Goal: Task Accomplishment & Management: Manage account settings

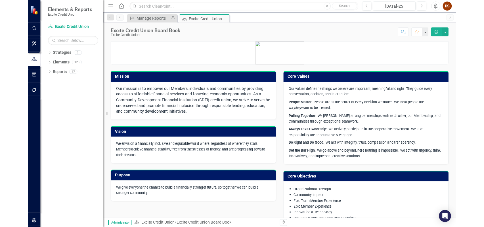
scroll to position [16, 0]
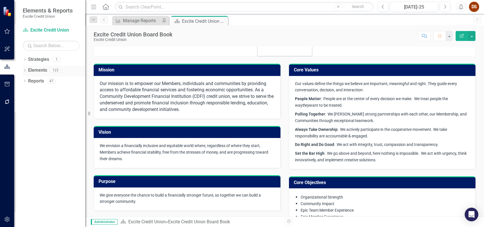
click at [39, 71] on link "Elements" at bounding box center [37, 70] width 19 height 7
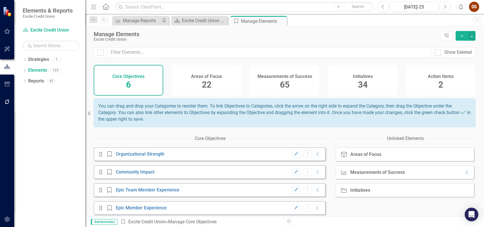
click at [198, 80] on div "Areas of Focus 22" at bounding box center [207, 80] width 70 height 31
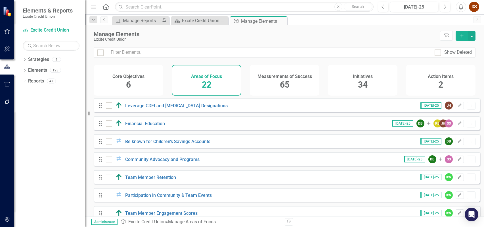
drag, startPoint x: 294, startPoint y: 77, endPoint x: 200, endPoint y: 68, distance: 94.4
click at [292, 76] on h4 "Measurements of Success" at bounding box center [285, 76] width 55 height 5
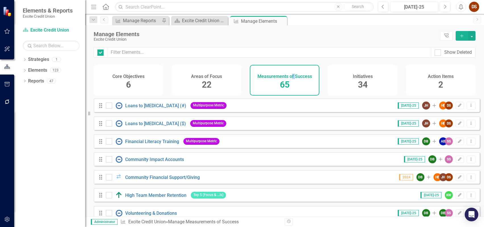
checkbox input "false"
click at [6, 80] on button "button" at bounding box center [7, 84] width 13 height 12
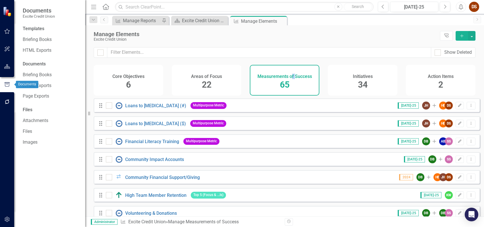
click at [8, 102] on icon "button" at bounding box center [7, 101] width 6 height 5
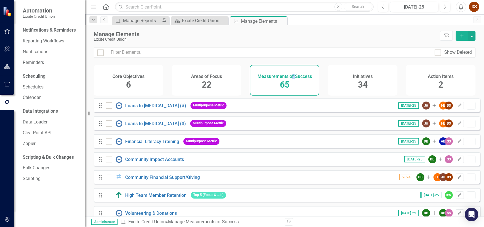
drag, startPoint x: 9, startPoint y: 31, endPoint x: 54, endPoint y: 15, distance: 48.2
click at [9, 31] on icon "button" at bounding box center [7, 31] width 6 height 5
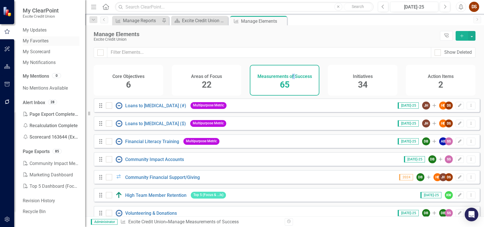
click at [37, 39] on link "My Favorites" at bounding box center [51, 41] width 57 height 7
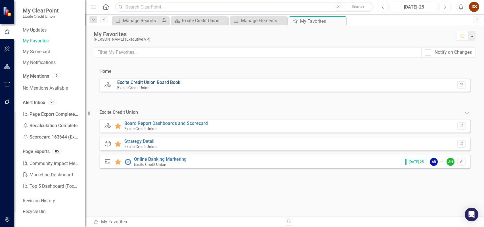
click at [154, 81] on link "Excite Credit Union Board Book" at bounding box center [148, 81] width 63 height 5
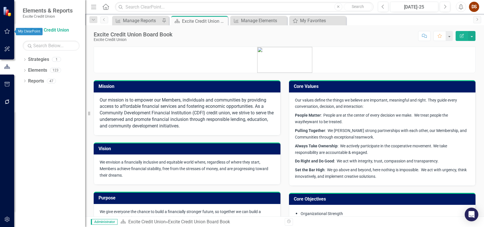
click at [5, 32] on icon "button" at bounding box center [7, 31] width 5 height 5
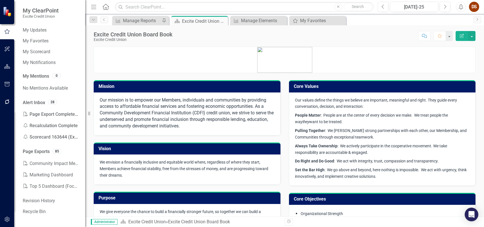
click at [445, 214] on li "Organizational Strength" at bounding box center [385, 213] width 169 height 7
click at [35, 29] on link "My Updates" at bounding box center [51, 30] width 57 height 7
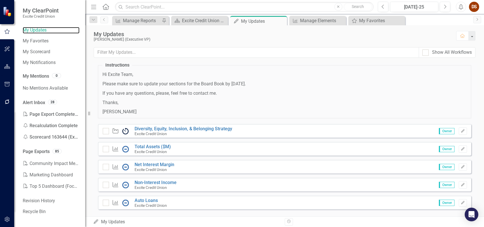
scroll to position [28, 0]
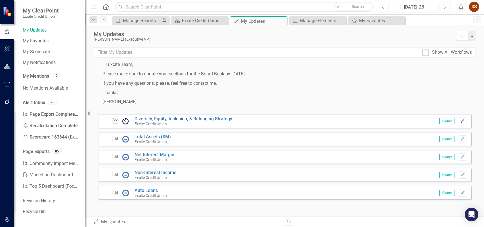
click at [461, 121] on icon "button" at bounding box center [462, 120] width 3 height 3
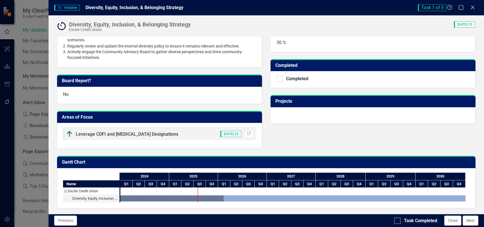
scroll to position [0, 0]
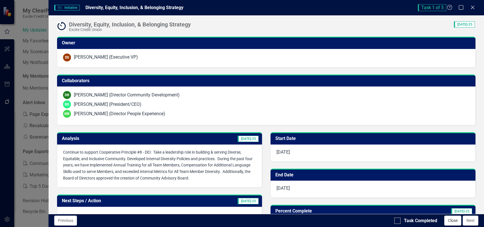
click at [449, 223] on button "Close" at bounding box center [452, 220] width 17 height 10
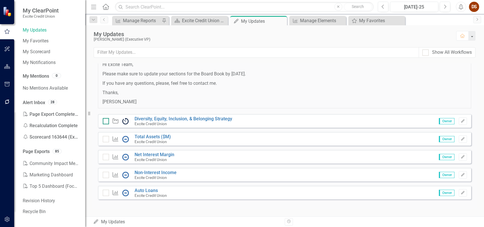
click at [108, 122] on div at bounding box center [106, 121] width 6 height 6
click at [106, 122] on input "checkbox" at bounding box center [105, 120] width 4 height 4
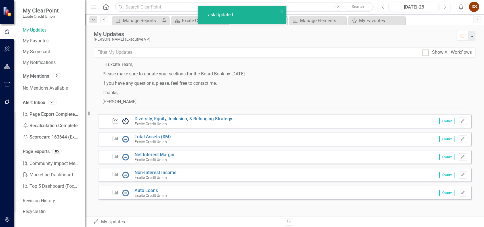
checkbox input "true"
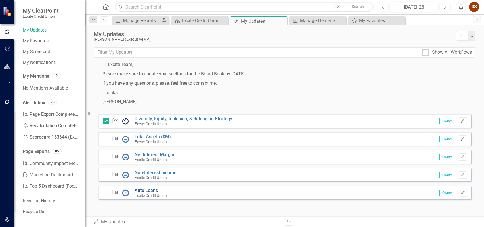
click at [153, 189] on link "Auto Loans" at bounding box center [146, 189] width 23 height 5
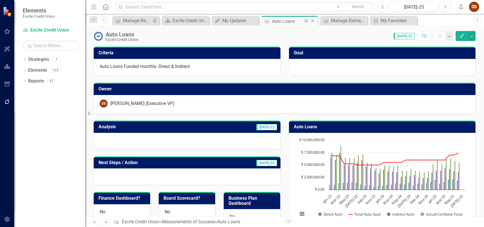
click at [313, 21] on icon "Close" at bounding box center [313, 21] width 6 height 5
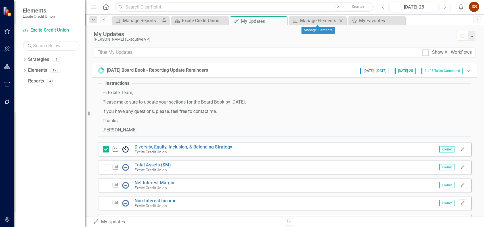
click at [342, 20] on icon "Close" at bounding box center [341, 20] width 6 height 5
drag, startPoint x: 280, startPoint y: 22, endPoint x: 242, endPoint y: 18, distance: 38.5
click at [0, 0] on icon "Close" at bounding box center [0, 0] width 0 height 0
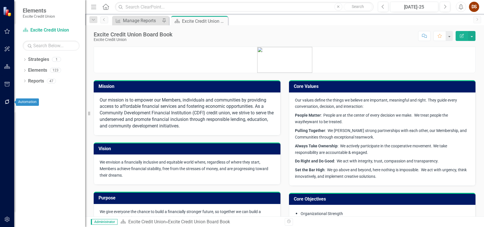
click at [5, 102] on icon "button" at bounding box center [7, 101] width 5 height 5
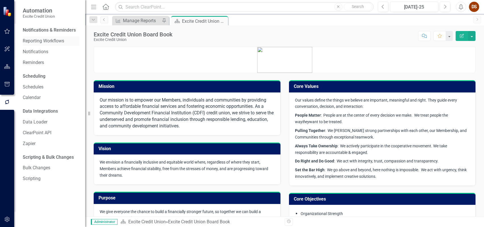
click at [30, 41] on link "Reporting Workflows" at bounding box center [51, 41] width 57 height 7
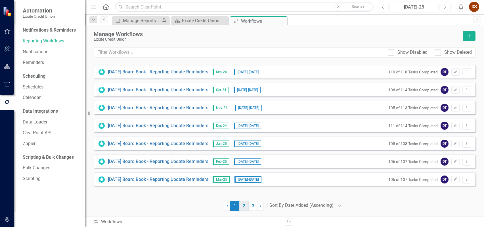
click at [244, 205] on link "2" at bounding box center [243, 206] width 9 height 10
click at [173, 107] on link "[DATE] Board Book - Reporting Update Reminders" at bounding box center [158, 107] width 101 height 7
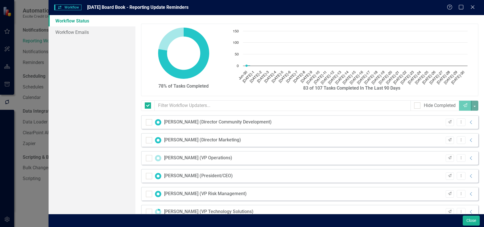
checkbox input "false"
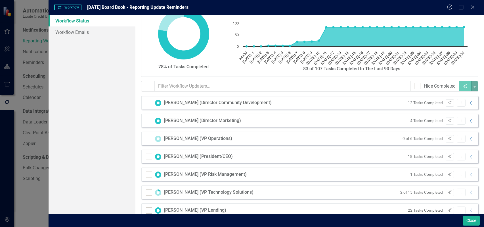
scroll to position [28, 0]
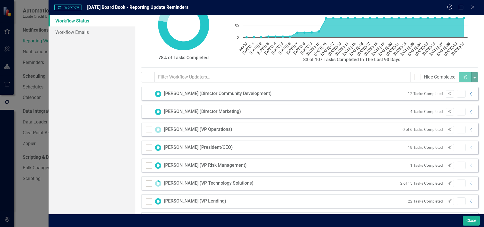
click at [469, 130] on icon "Collapse" at bounding box center [471, 129] width 6 height 5
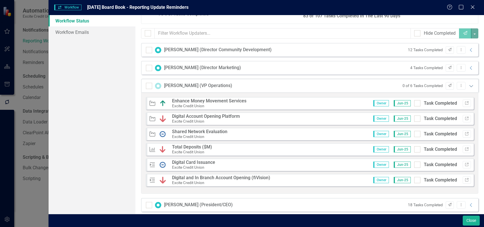
scroll to position [85, 0]
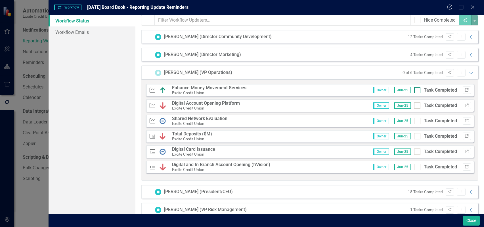
click at [416, 90] on div at bounding box center [417, 90] width 6 height 6
click at [416, 90] on input "Task Completed" at bounding box center [416, 89] width 4 height 4
checkbox input "true"
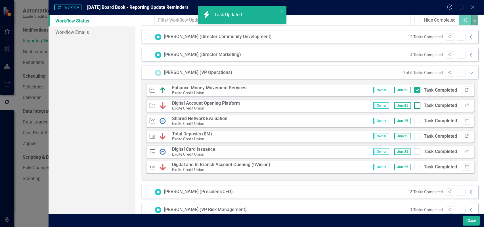
click at [415, 106] on div at bounding box center [417, 105] width 6 height 6
click at [415, 106] on input "Task Completed" at bounding box center [416, 104] width 4 height 4
checkbox input "true"
click at [414, 136] on div at bounding box center [417, 136] width 6 height 6
click at [414, 136] on input "Task Completed" at bounding box center [416, 135] width 4 height 4
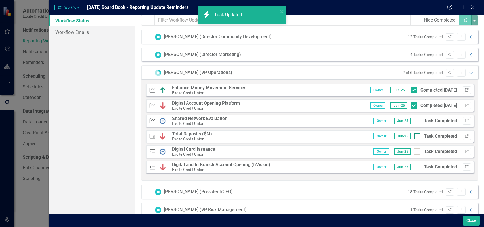
checkbox input "true"
click at [414, 165] on input "Task Completed" at bounding box center [416, 166] width 4 height 4
checkbox input "true"
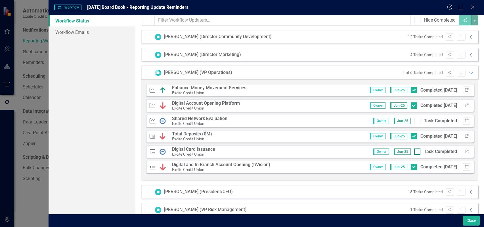
click at [414, 150] on input "Task Completed" at bounding box center [416, 150] width 4 height 4
checkbox input "true"
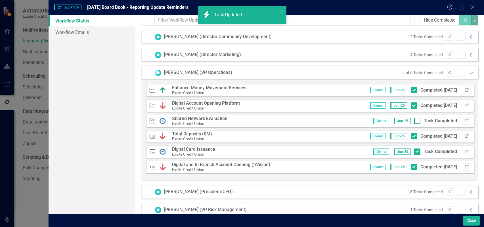
click at [414, 123] on div at bounding box center [417, 121] width 6 height 6
click at [414, 121] on input "Task Completed" at bounding box center [416, 120] width 4 height 4
checkbox input "true"
click at [468, 75] on div "6 Tasks Completed Send Dropdown Menu Expanded" at bounding box center [440, 73] width 67 height 8
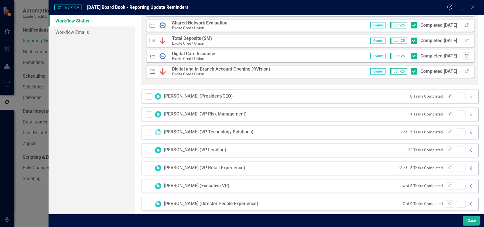
scroll to position [186, 0]
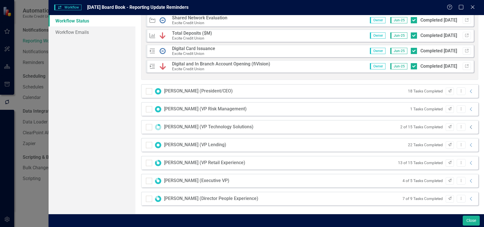
click at [468, 127] on icon "Collapse" at bounding box center [471, 127] width 6 height 5
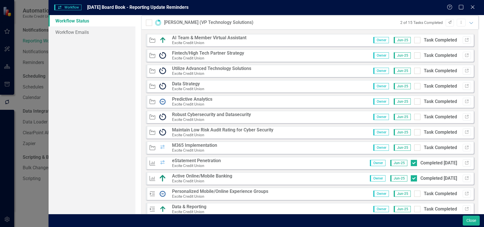
scroll to position [283, 0]
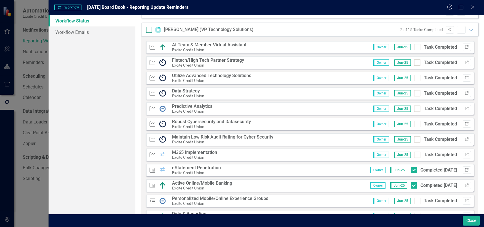
click at [149, 30] on input "checkbox" at bounding box center [148, 29] width 4 height 4
checkbox input "true"
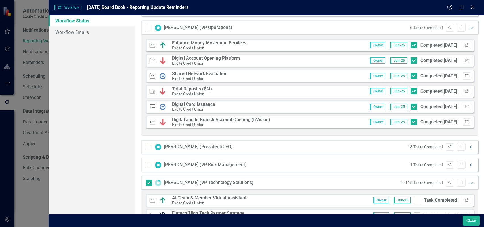
scroll to position [142, 0]
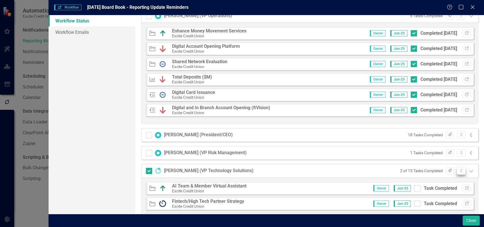
click at [459, 171] on icon "Dropdown Menu" at bounding box center [461, 170] width 5 height 4
click at [443, 199] on link "Mark Complete Mark Complete" at bounding box center [433, 201] width 56 height 11
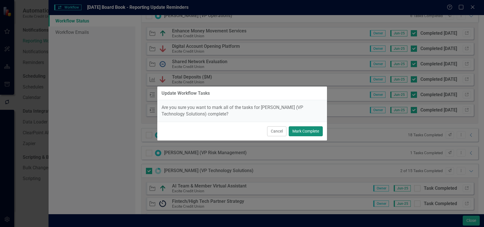
click at [318, 133] on button "Mark Complete" at bounding box center [306, 131] width 34 height 10
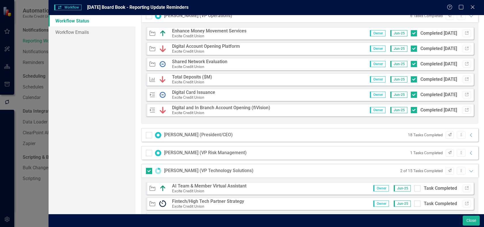
checkbox input "true"
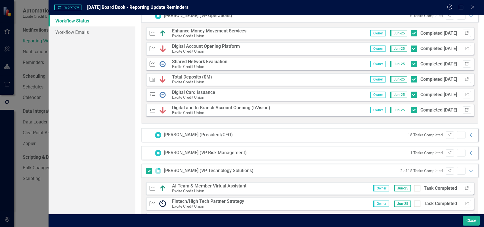
checkbox input "true"
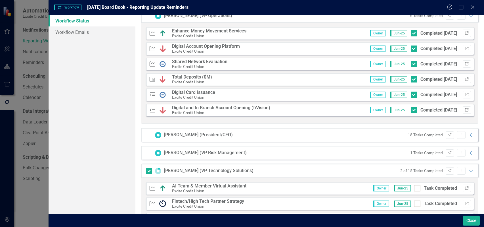
checkbox input "true"
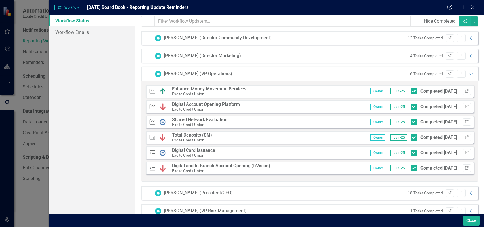
scroll to position [0, 0]
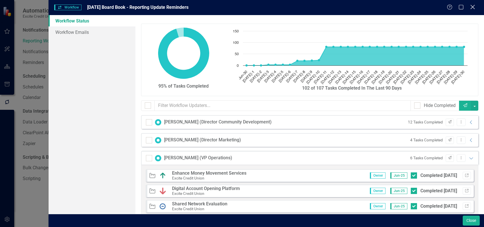
click at [475, 8] on icon "Close" at bounding box center [472, 6] width 7 height 5
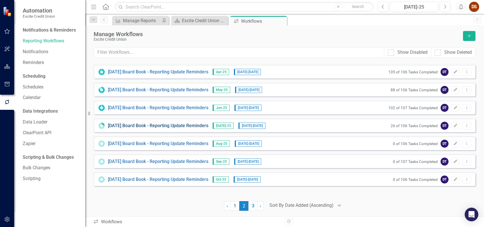
click at [148, 126] on link "[DATE] Board Book - Reporting Update Reminders" at bounding box center [158, 125] width 101 height 7
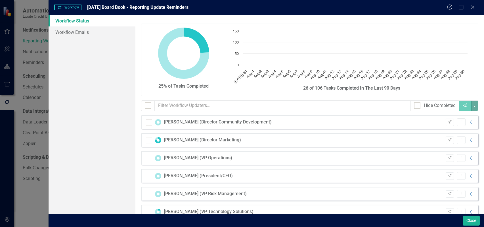
checkbox input "false"
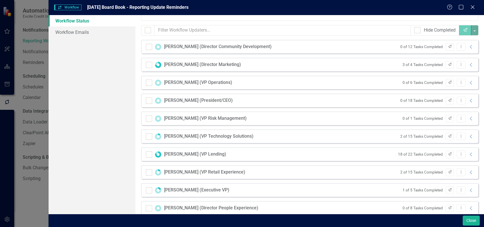
scroll to position [85, 0]
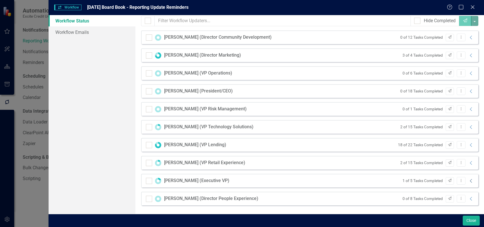
click at [468, 181] on icon "Collapse" at bounding box center [471, 180] width 6 height 5
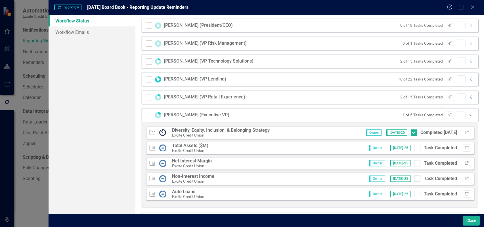
scroll to position [170, 0]
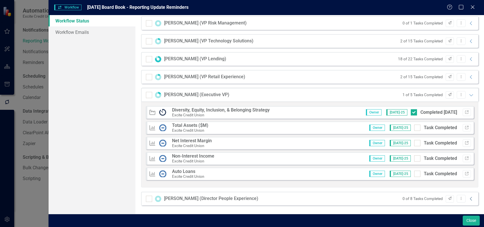
click at [469, 200] on icon "Collapse" at bounding box center [471, 198] width 6 height 5
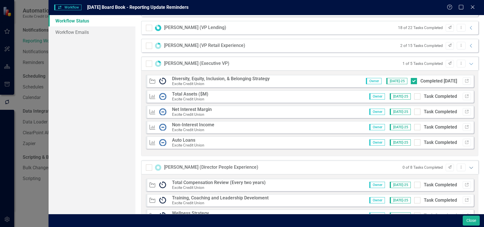
scroll to position [75, 0]
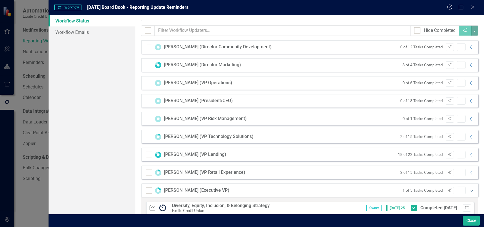
click at [468, 188] on icon "Expanded" at bounding box center [471, 190] width 6 height 5
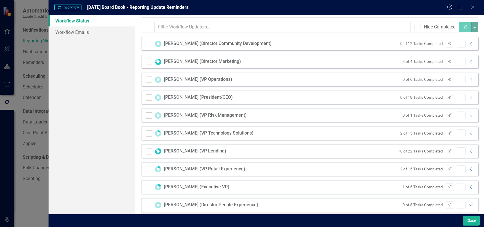
scroll to position [0, 0]
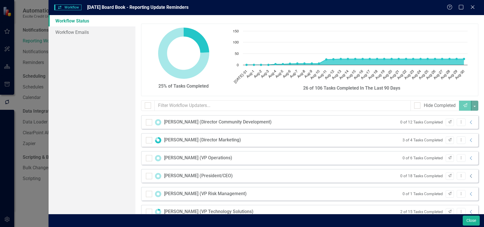
click at [469, 175] on icon "Collapse" at bounding box center [471, 175] width 6 height 5
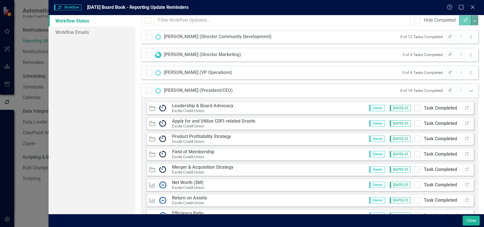
scroll to position [114, 0]
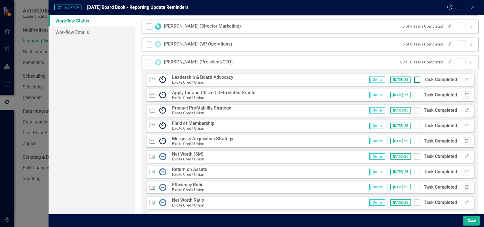
click at [414, 80] on input "Task Completed" at bounding box center [416, 78] width 4 height 4
checkbox input "true"
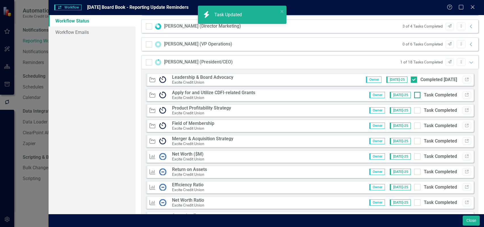
click at [414, 94] on div at bounding box center [417, 95] width 6 height 6
click at [414, 94] on input "Task Completed" at bounding box center [416, 94] width 4 height 4
checkbox input "true"
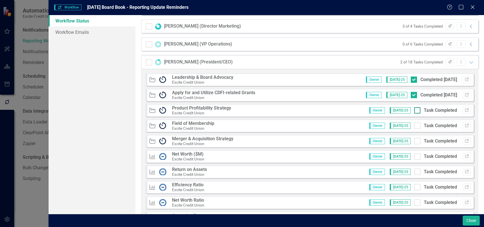
click at [414, 110] on input "Task Completed" at bounding box center [416, 109] width 4 height 4
checkbox input "true"
click at [414, 123] on div at bounding box center [417, 125] width 6 height 6
click at [414, 123] on input "Task Completed" at bounding box center [416, 124] width 4 height 4
checkbox input "true"
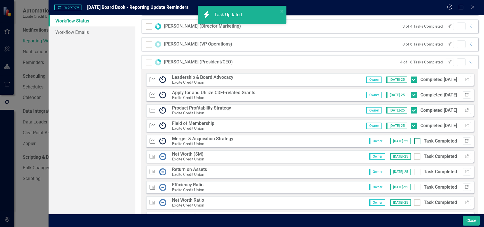
click at [414, 142] on div at bounding box center [417, 141] width 6 height 6
click at [414, 141] on input "Task Completed" at bounding box center [416, 140] width 4 height 4
checkbox input "true"
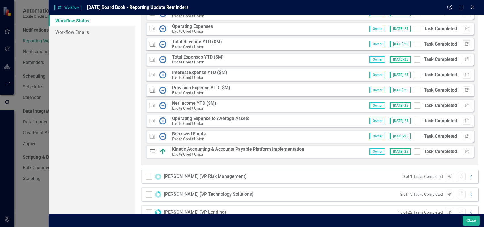
scroll to position [312, 0]
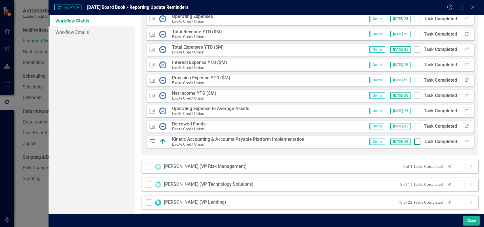
click at [414, 142] on div at bounding box center [417, 141] width 6 height 6
click at [414, 142] on input "Task Completed" at bounding box center [416, 140] width 4 height 4
checkbox input "true"
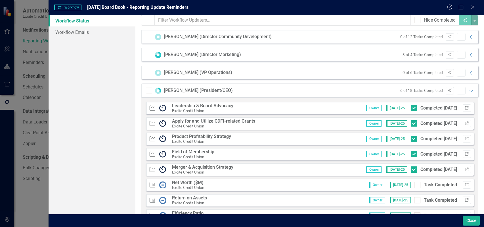
scroll to position [0, 0]
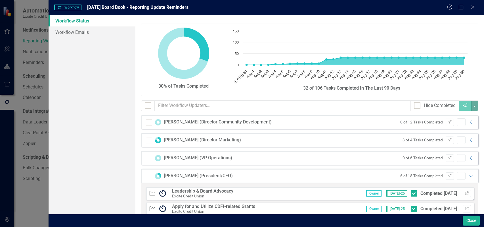
click at [471, 175] on div "[PERSON_NAME] (President/CEO) 6 of 18 Tasks Completed Send Dropdown Menu Expand…" at bounding box center [309, 176] width 337 height 14
click at [468, 175] on icon "Expanded" at bounding box center [471, 175] width 6 height 5
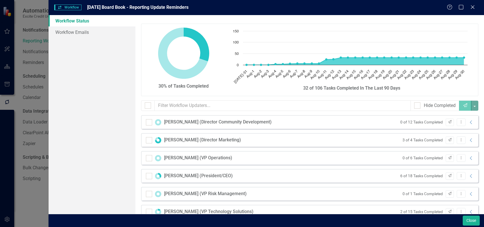
click at [472, 7] on icon "Close" at bounding box center [473, 7] width 6 height 5
